Goal: Find specific fact: Find specific fact

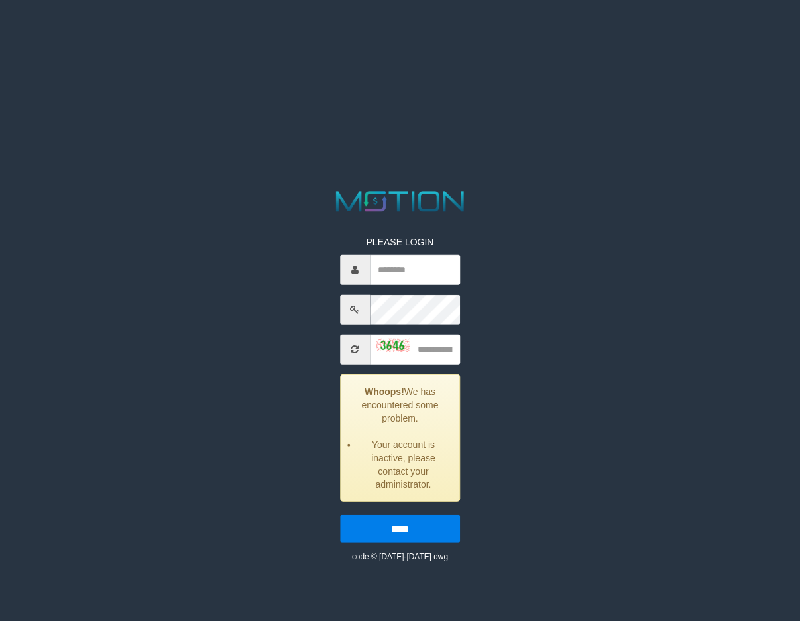
click at [383, 265] on input "text" at bounding box center [415, 270] width 90 height 30
type input "*******"
click at [408, 355] on input "text" at bounding box center [415, 349] width 90 height 30
type input "****"
click at [444, 530] on input "*****" at bounding box center [400, 529] width 120 height 28
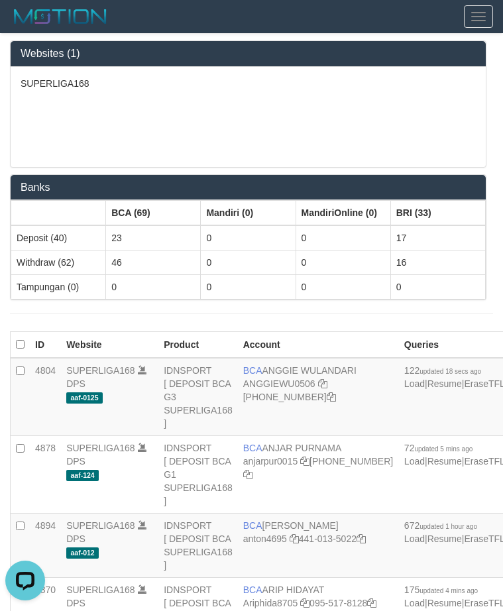
click at [174, 167] on div "SUPERLIGA168" at bounding box center [248, 117] width 475 height 100
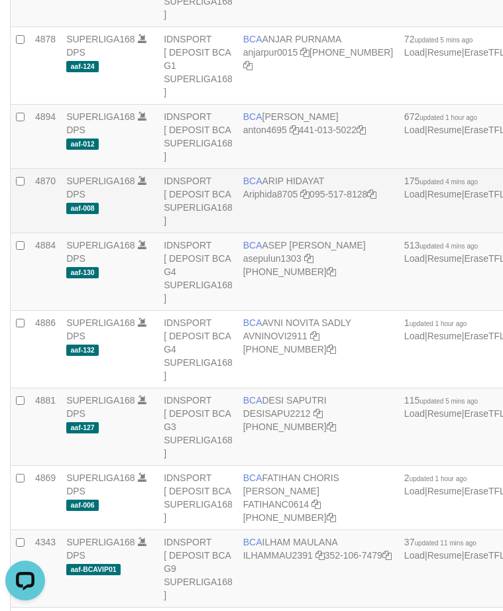
click at [286, 231] on td "BCA ARIP HIDAYAT Ariphida8705 095-517-8128" at bounding box center [318, 201] width 161 height 64
copy td "BCA ARIP HIDAYAT"
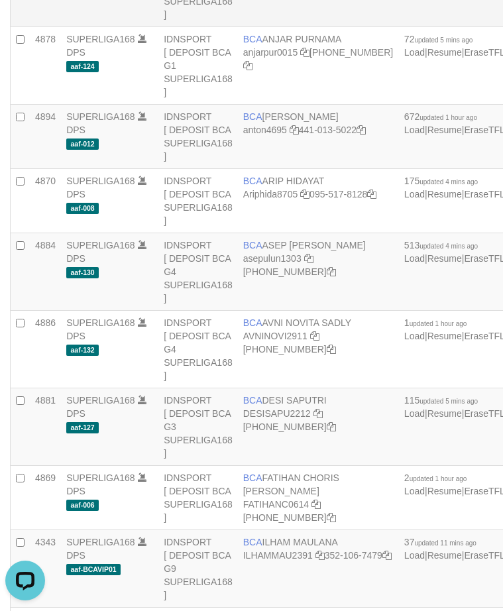
scroll to position [1728, 0]
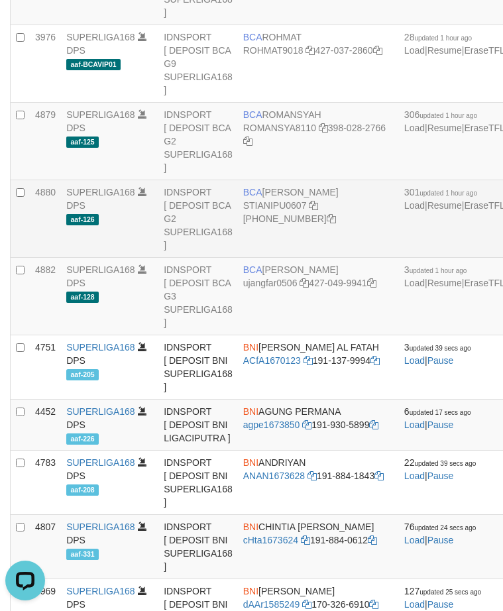
click at [297, 258] on td "BCA [PERSON_NAME] STIANIPU0607 [PHONE_NUMBER]" at bounding box center [318, 219] width 161 height 78
copy td "BCA [PERSON_NAME]"
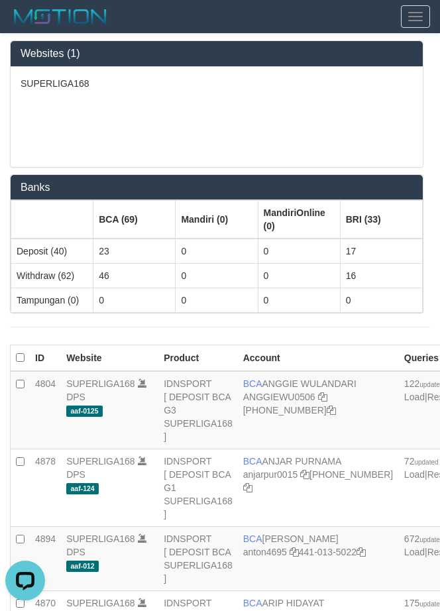
scroll to position [1475, 0]
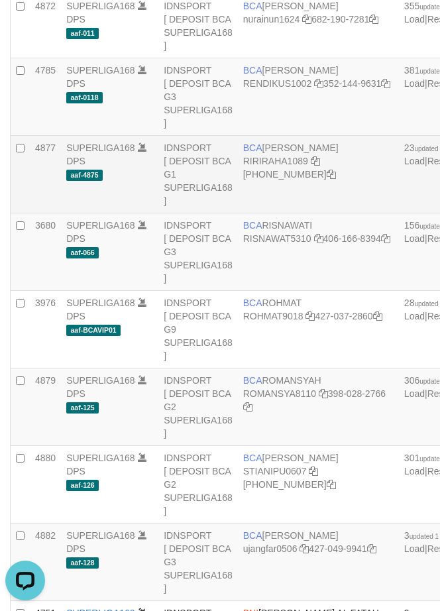
click at [296, 214] on td "BCA [PERSON_NAME] RIRIRAHA1089 [PHONE_NUMBER]" at bounding box center [318, 175] width 161 height 78
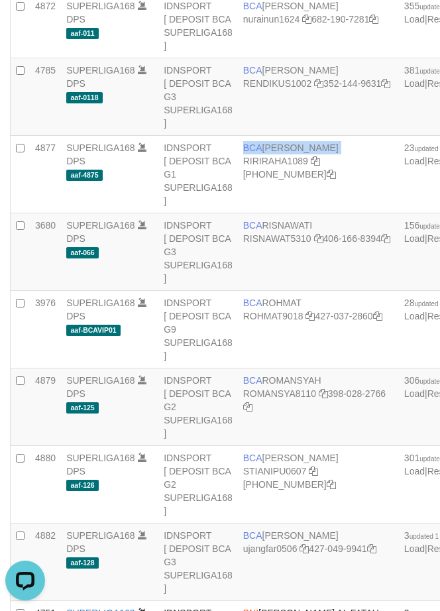
copy td "BCA [PERSON_NAME]"
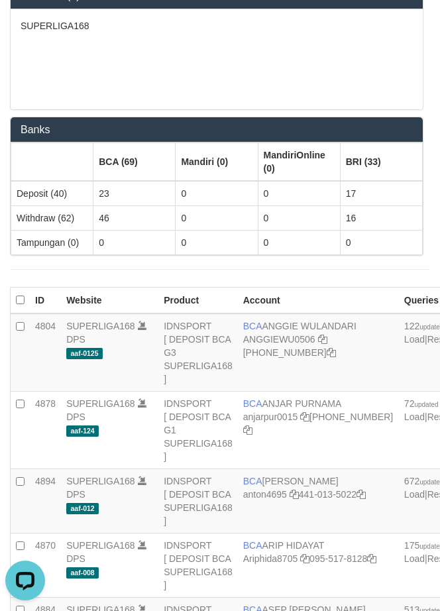
scroll to position [0, 0]
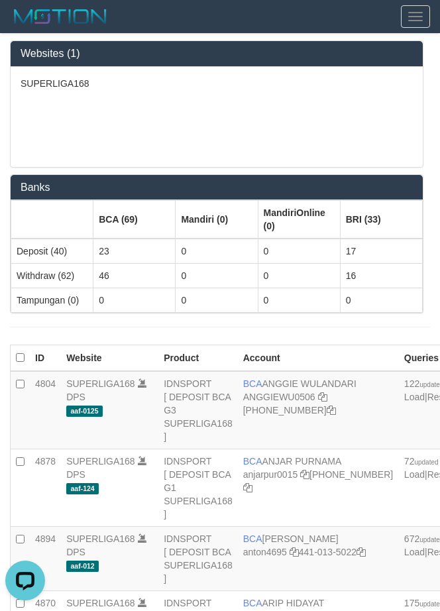
click at [162, 135] on div "SUPERLIGA168" at bounding box center [217, 117] width 412 height 100
